Goal: Navigation & Orientation: Find specific page/section

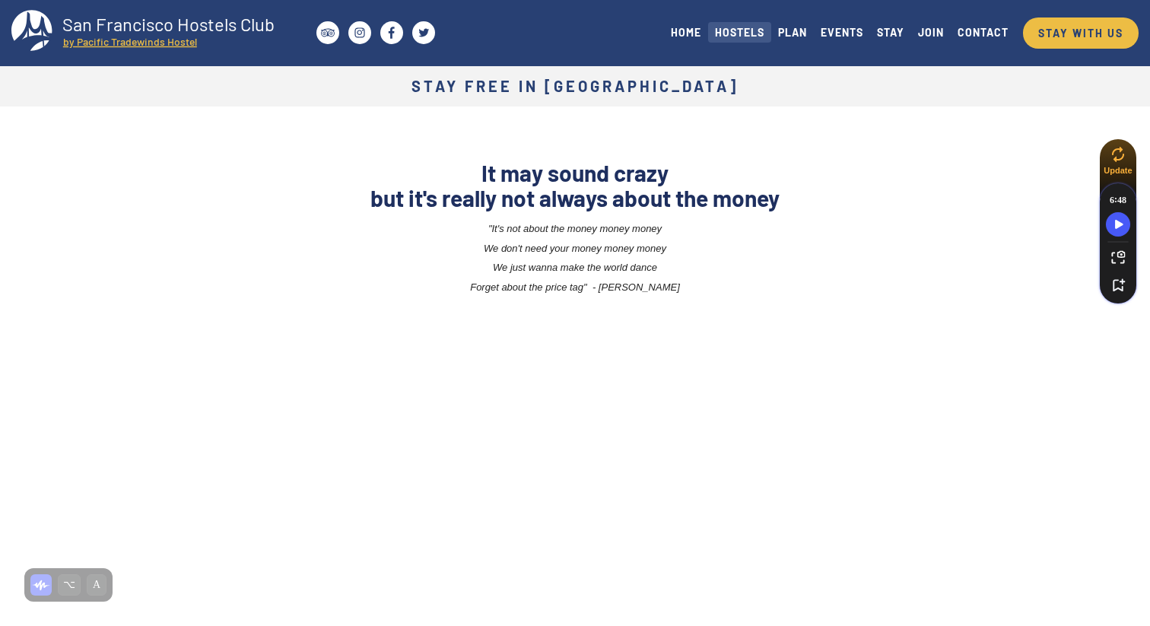
click at [756, 37] on link "HOSTELS" at bounding box center [739, 32] width 63 height 21
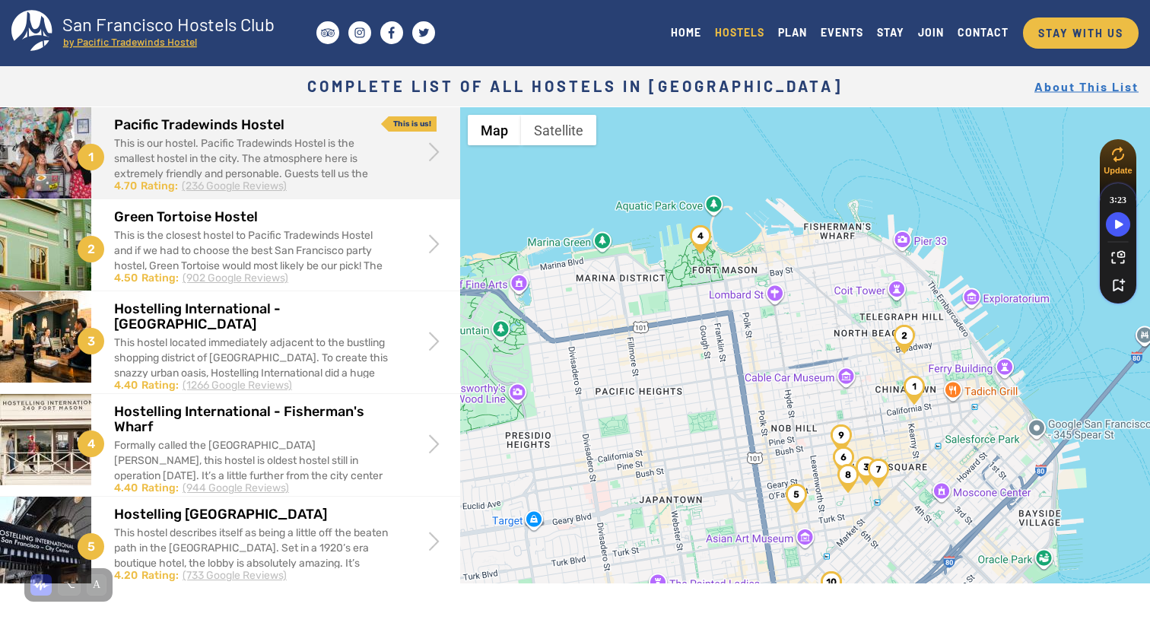
click at [199, 125] on h2 "Pacific Tradewinds Hostel" at bounding box center [253, 125] width 278 height 15
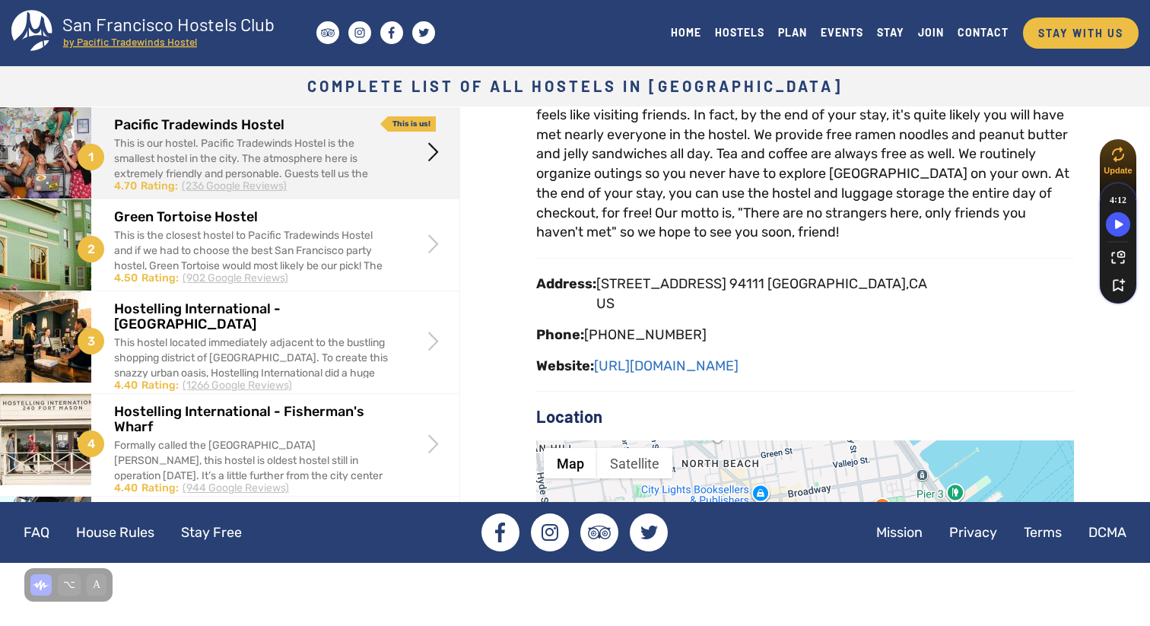
scroll to position [110, 0]
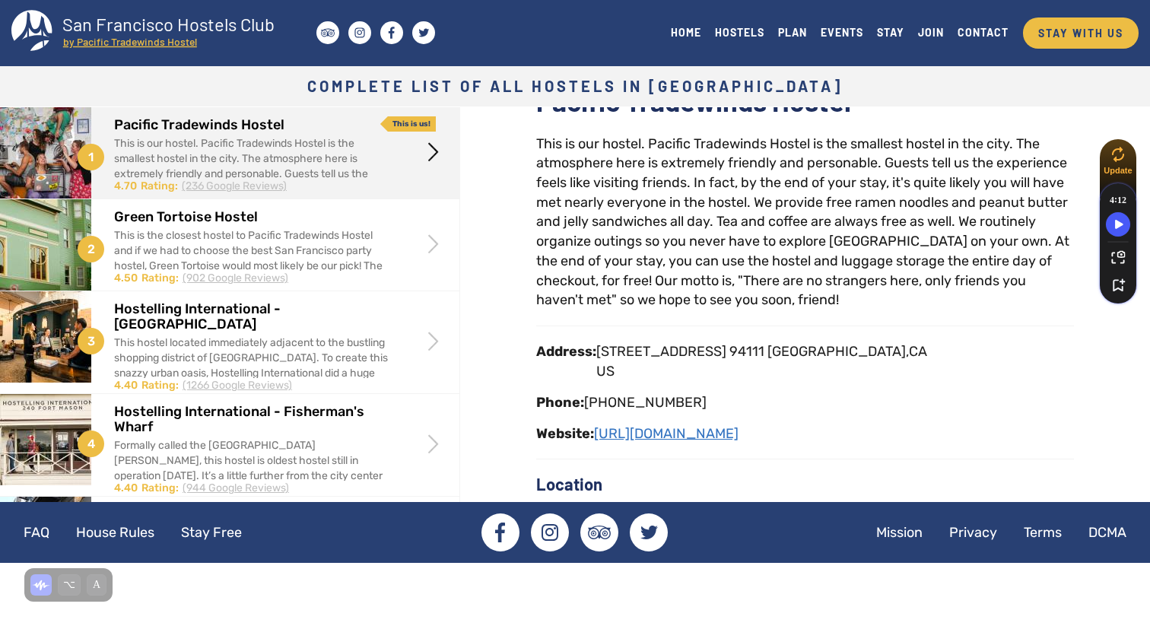
click at [669, 431] on link "http://san-francisco-hostel.com" at bounding box center [666, 433] width 145 height 17
click at [647, 434] on link "http://san-francisco-hostel.com" at bounding box center [666, 433] width 145 height 17
click at [660, 431] on link "http://san-francisco-hostel.com" at bounding box center [666, 433] width 145 height 17
